Goal: Information Seeking & Learning: Find specific fact

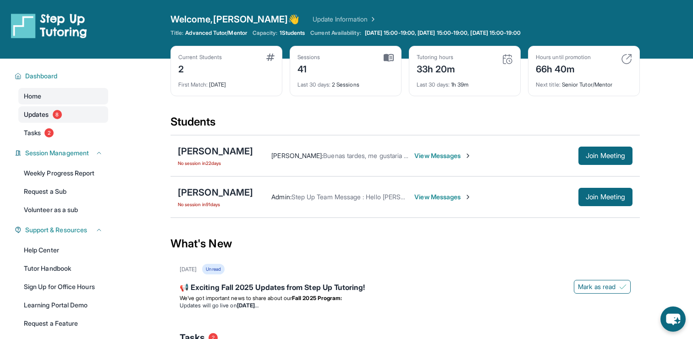
click at [52, 120] on link "Updates 8" at bounding box center [63, 114] width 90 height 17
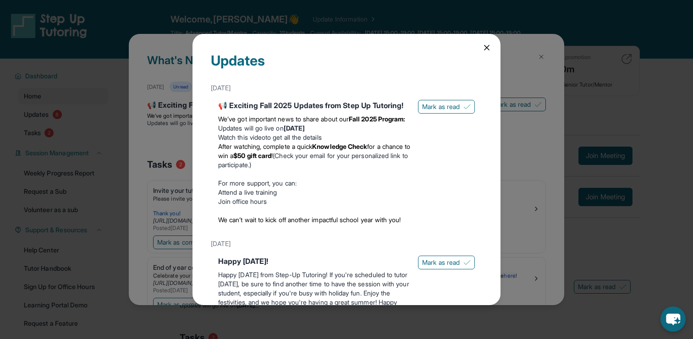
click at [487, 48] on icon at bounding box center [486, 47] width 9 height 9
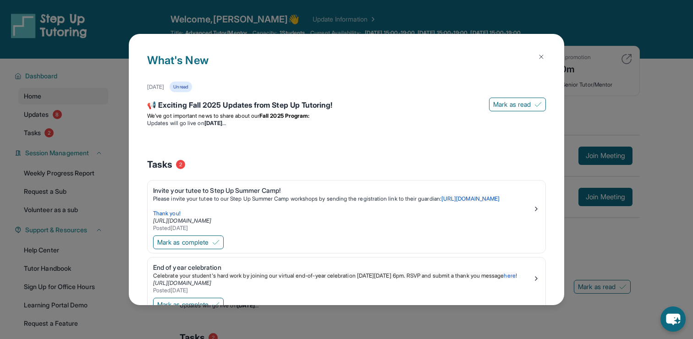
click at [539, 56] on img at bounding box center [541, 56] width 7 height 7
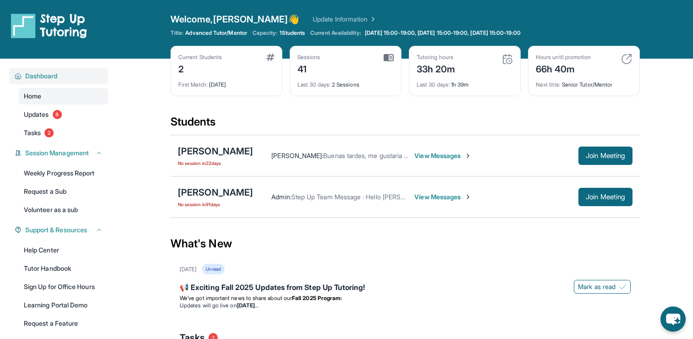
click at [71, 72] on button "Dashboard" at bounding box center [62, 76] width 81 height 9
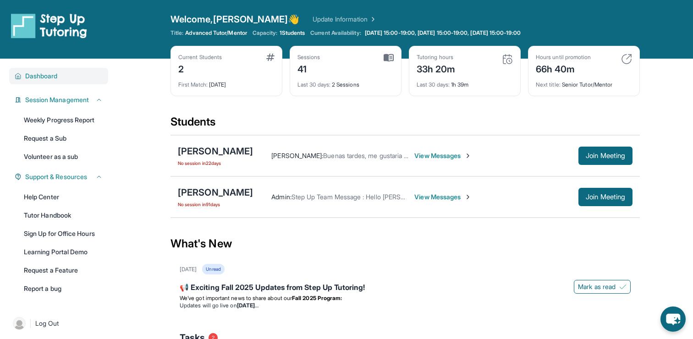
click at [71, 72] on button "Dashboard" at bounding box center [62, 76] width 81 height 9
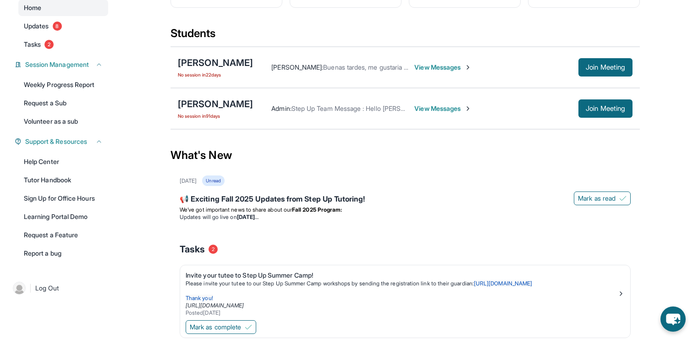
scroll to position [92, 0]
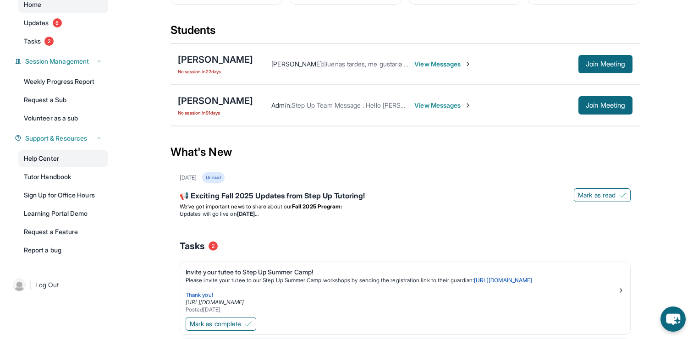
click at [69, 163] on link "Help Center" at bounding box center [63, 158] width 90 height 17
drag, startPoint x: 243, startPoint y: 100, endPoint x: 175, endPoint y: 99, distance: 68.3
click at [175, 99] on div "[PERSON_NAME] No session [DATE] Admin : Step Up Team Message : Hello [PERSON_NA…" at bounding box center [406, 105] width 470 height 41
click at [175, 97] on div "[PERSON_NAME] No session [DATE] Admin : Step Up Team Message : Hello [PERSON_NA…" at bounding box center [406, 105] width 470 height 41
drag, startPoint x: 175, startPoint y: 100, endPoint x: 239, endPoint y: 97, distance: 64.8
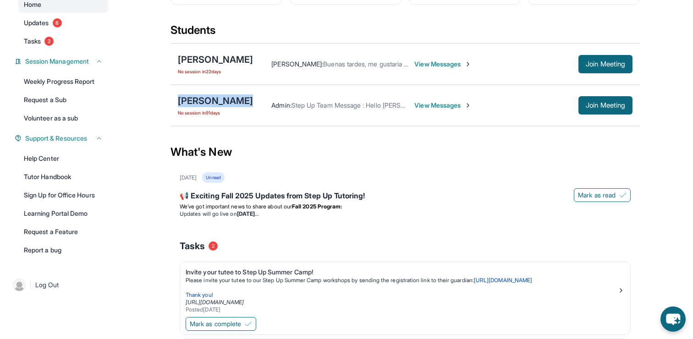
click at [239, 97] on div "[PERSON_NAME] No session [DATE] Admin : Step Up Team Message : Hello [PERSON_NA…" at bounding box center [406, 105] width 470 height 41
copy div "[PERSON_NAME]"
